Goal: Task Accomplishment & Management: Manage account settings

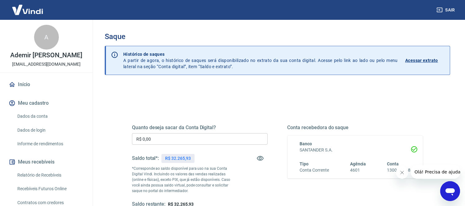
click at [151, 140] on input "R$ 0,00" at bounding box center [200, 138] width 136 height 11
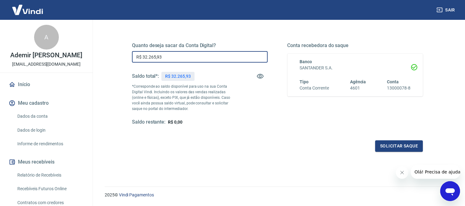
scroll to position [100, 0]
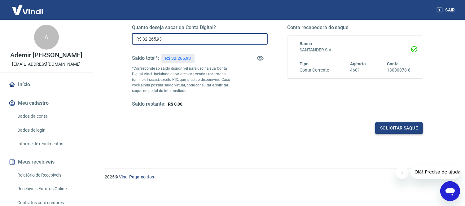
type input "R$ 32.265,93"
click at [403, 131] on button "Solicitar saque" at bounding box center [399, 127] width 48 height 11
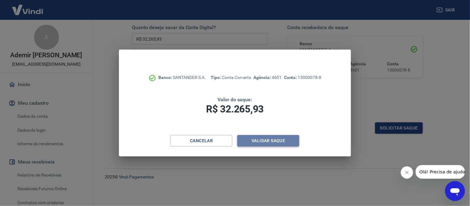
click at [248, 142] on button "Validar saque" at bounding box center [268, 140] width 62 height 11
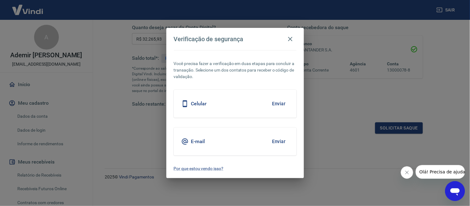
click at [280, 103] on button "Enviar" at bounding box center [279, 103] width 20 height 13
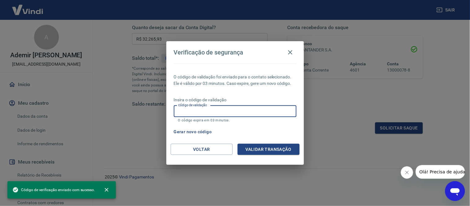
click at [201, 117] on input "Código de validação" at bounding box center [235, 111] width 123 height 11
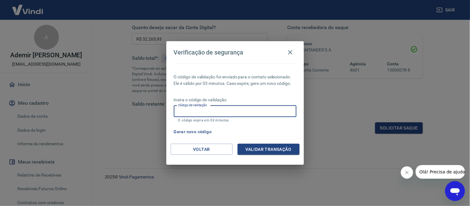
click at [262, 112] on input "Código de validação" at bounding box center [235, 111] width 123 height 11
click at [267, 113] on input "Código de validação" at bounding box center [235, 111] width 123 height 11
type input "344742"
click at [274, 154] on button "Validar transação" at bounding box center [269, 149] width 62 height 11
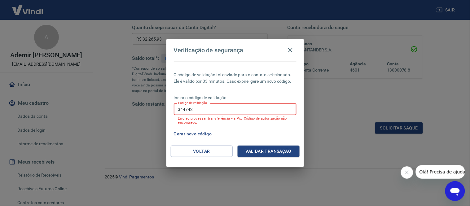
drag, startPoint x: 226, startPoint y: 107, endPoint x: 152, endPoint y: 110, distance: 74.1
click at [152, 110] on div "Verificação de segurança O código de validação foi enviado para o contato selec…" at bounding box center [235, 103] width 470 height 206
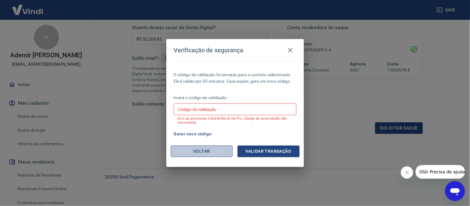
click at [211, 149] on button "Voltar" at bounding box center [202, 151] width 62 height 11
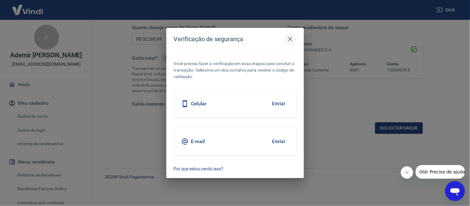
click at [290, 39] on icon "button" at bounding box center [290, 39] width 4 height 4
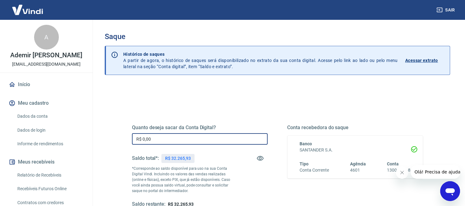
click at [158, 137] on input "R$ 0,00" at bounding box center [200, 138] width 136 height 11
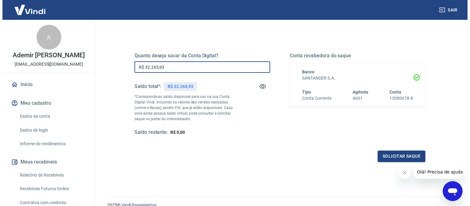
scroll to position [100, 0]
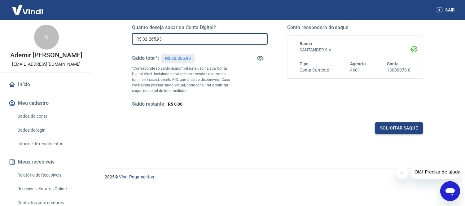
type input "R$ 32.265,93"
click at [388, 126] on button "Solicitar saque" at bounding box center [399, 127] width 48 height 11
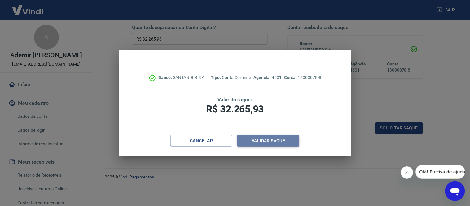
click at [271, 138] on button "Validar saque" at bounding box center [268, 140] width 62 height 11
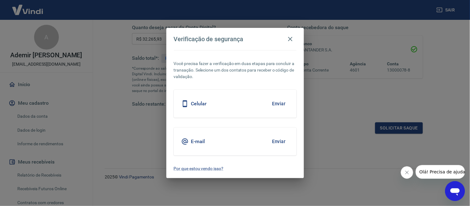
click at [283, 98] on button "Enviar" at bounding box center [279, 103] width 20 height 13
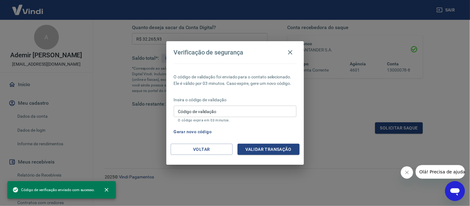
click at [271, 108] on input "Código de validação" at bounding box center [235, 111] width 123 height 11
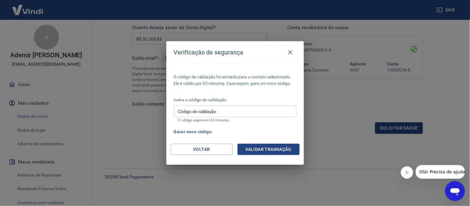
click at [287, 123] on div "Insira o código de validação Código de validação Código de validação O código e…" at bounding box center [235, 110] width 123 height 27
click at [218, 150] on button "Voltar" at bounding box center [202, 149] width 62 height 11
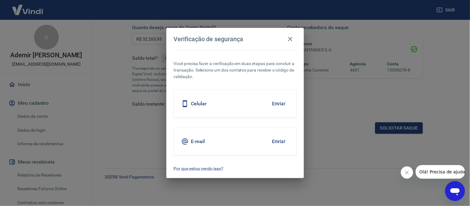
click at [283, 142] on button "Enviar" at bounding box center [279, 141] width 20 height 13
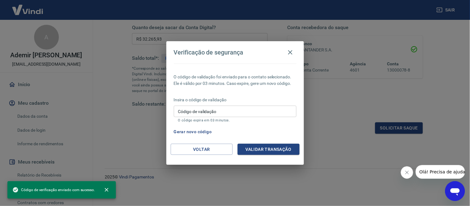
click at [242, 108] on input "Código de validação" at bounding box center [235, 111] width 123 height 11
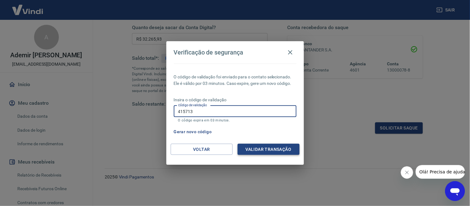
type input "415713"
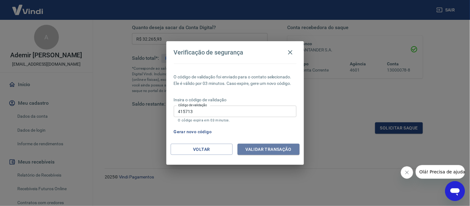
click at [276, 148] on button "Validar transação" at bounding box center [269, 149] width 62 height 11
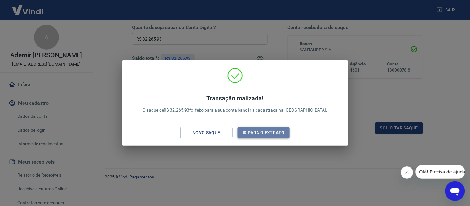
click at [267, 130] on button "Ir para o extrato" at bounding box center [264, 132] width 52 height 11
